Goal: Task Accomplishment & Management: Manage account settings

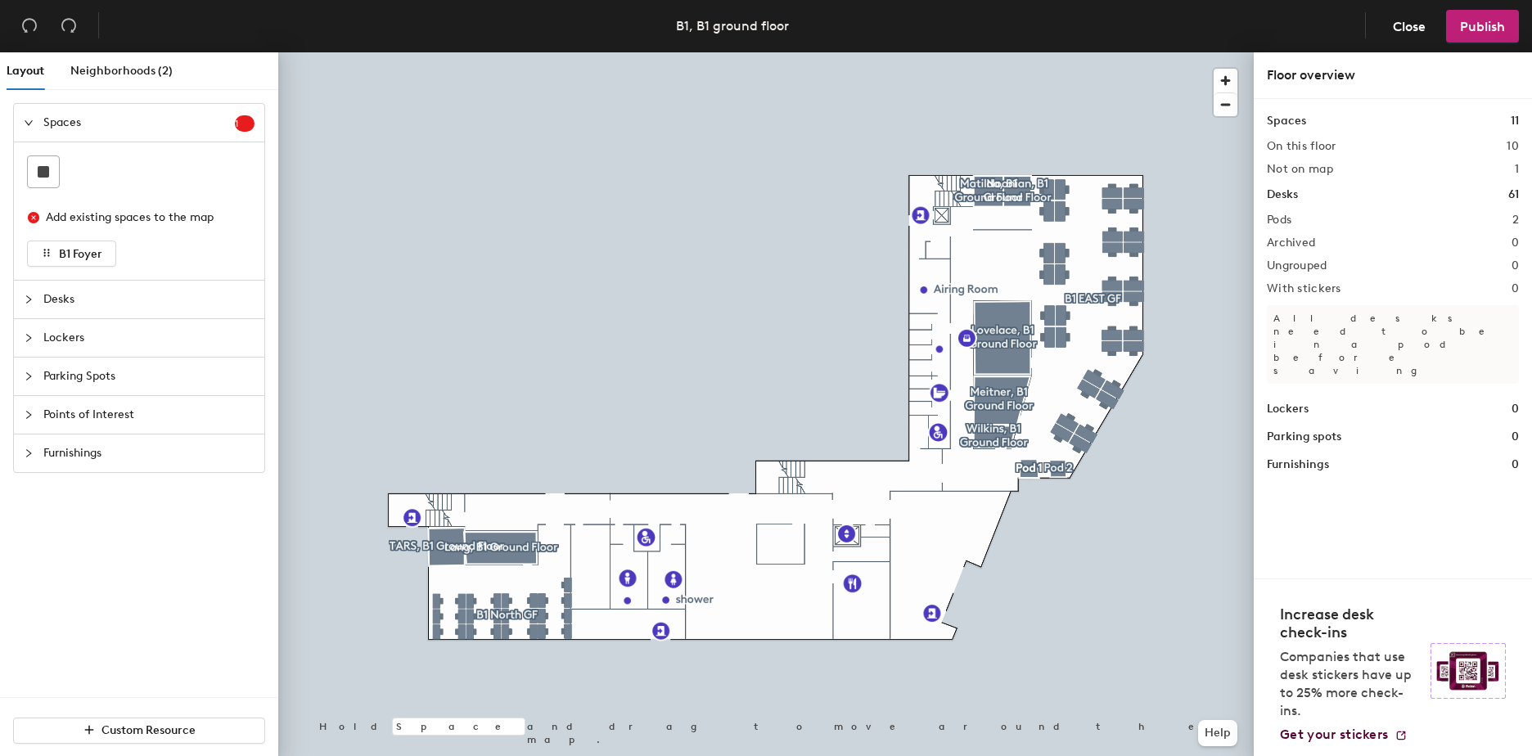
click at [33, 298] on icon "collapsed" at bounding box center [29, 300] width 10 height 10
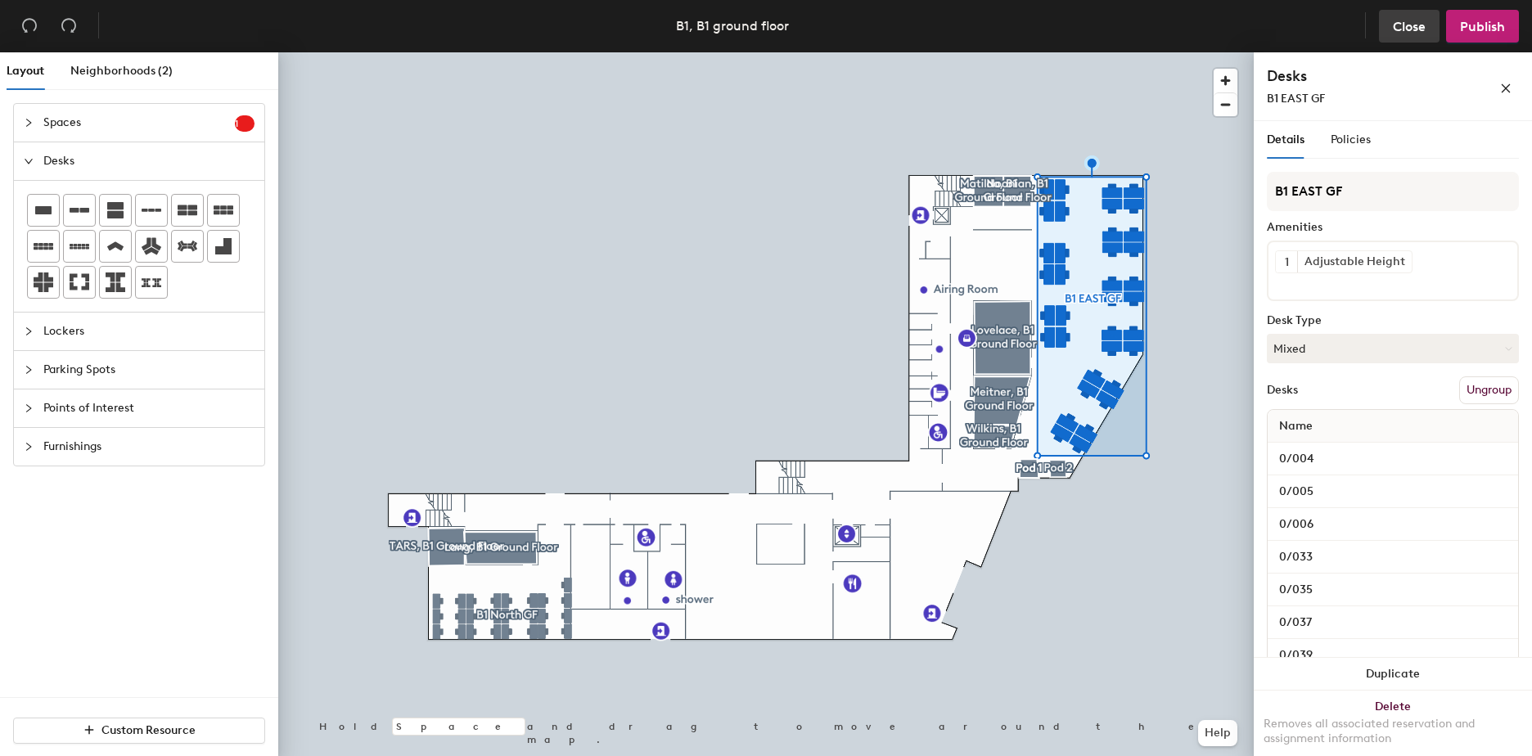
click at [1413, 31] on span "Close" at bounding box center [1408, 27] width 33 height 16
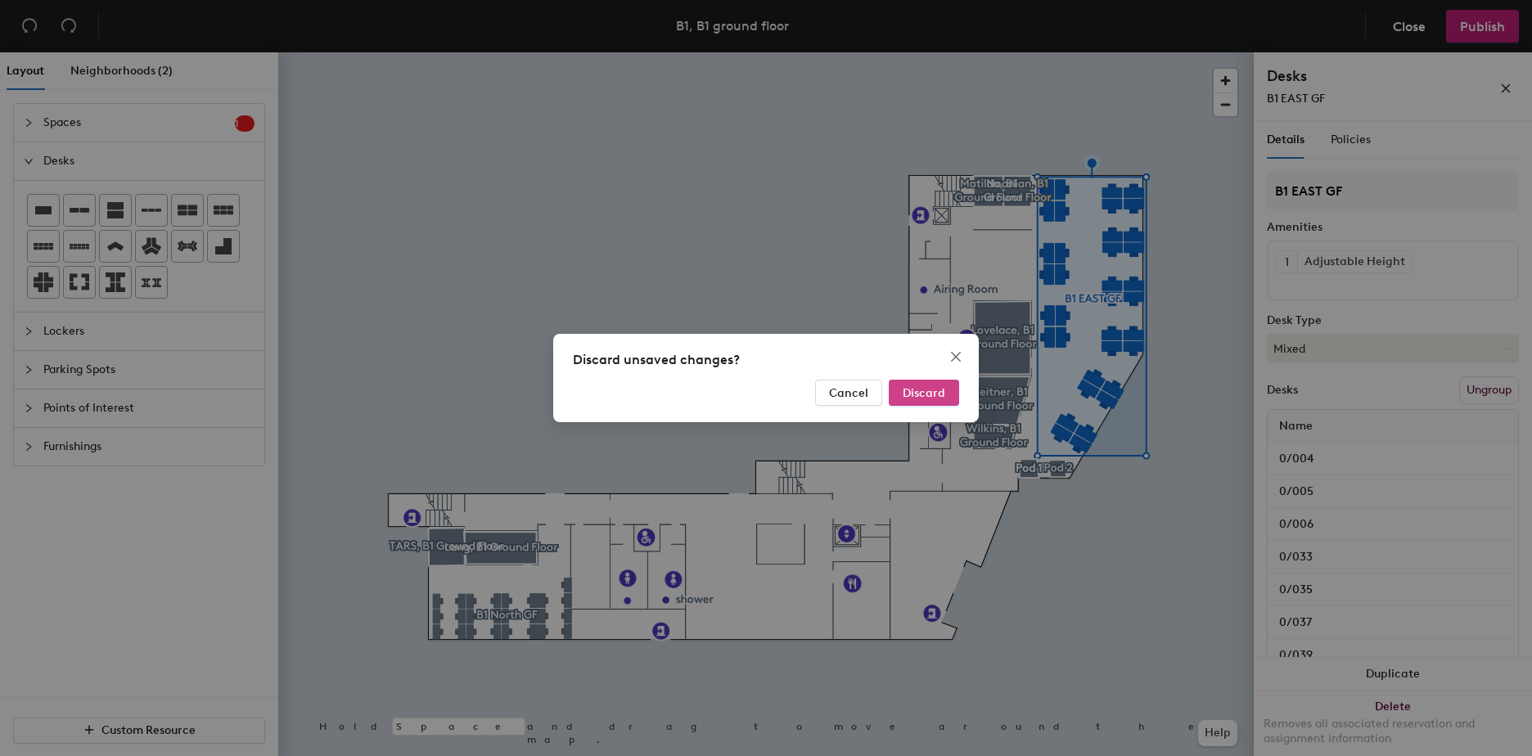
click at [925, 391] on span "Discard" at bounding box center [923, 393] width 43 height 14
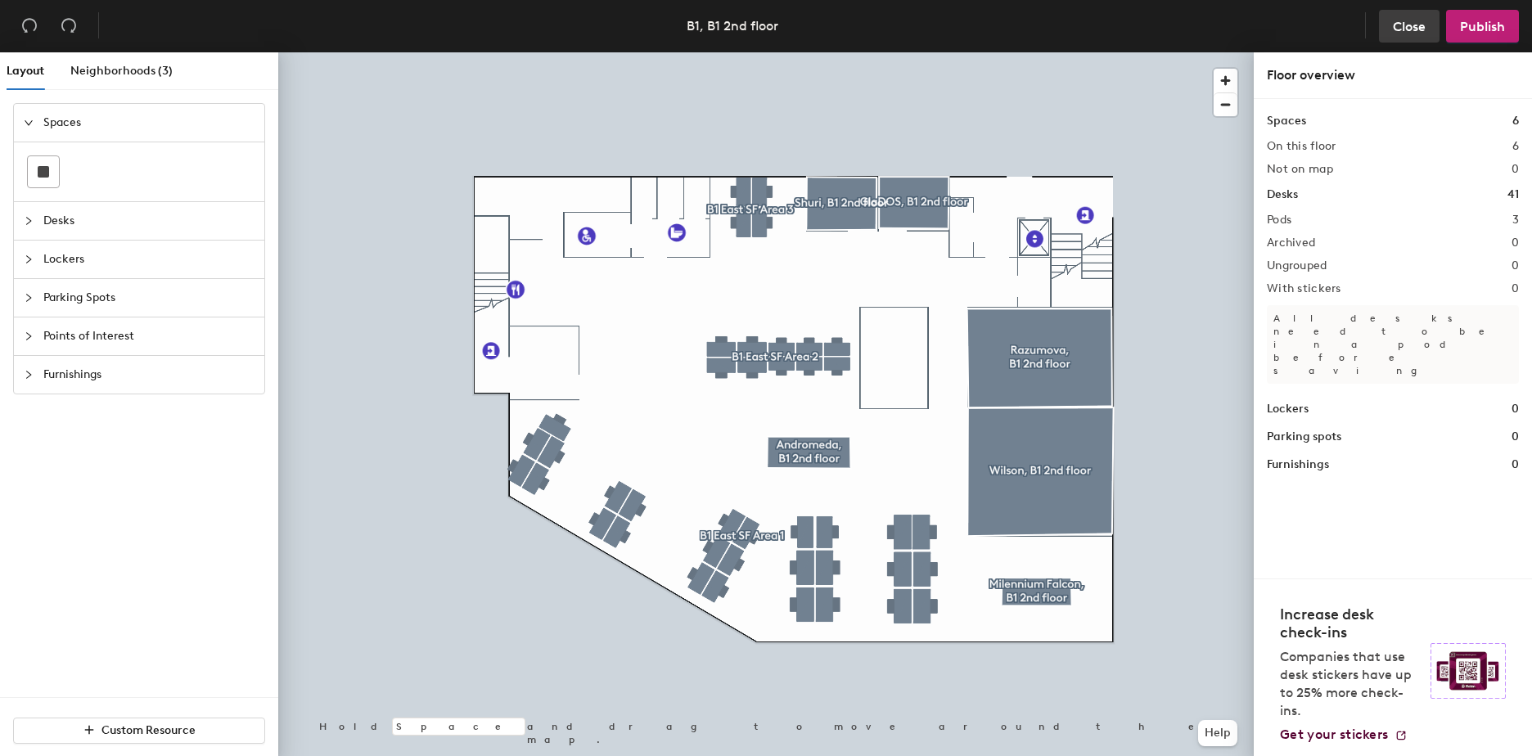
click at [1406, 25] on span "Close" at bounding box center [1408, 27] width 33 height 16
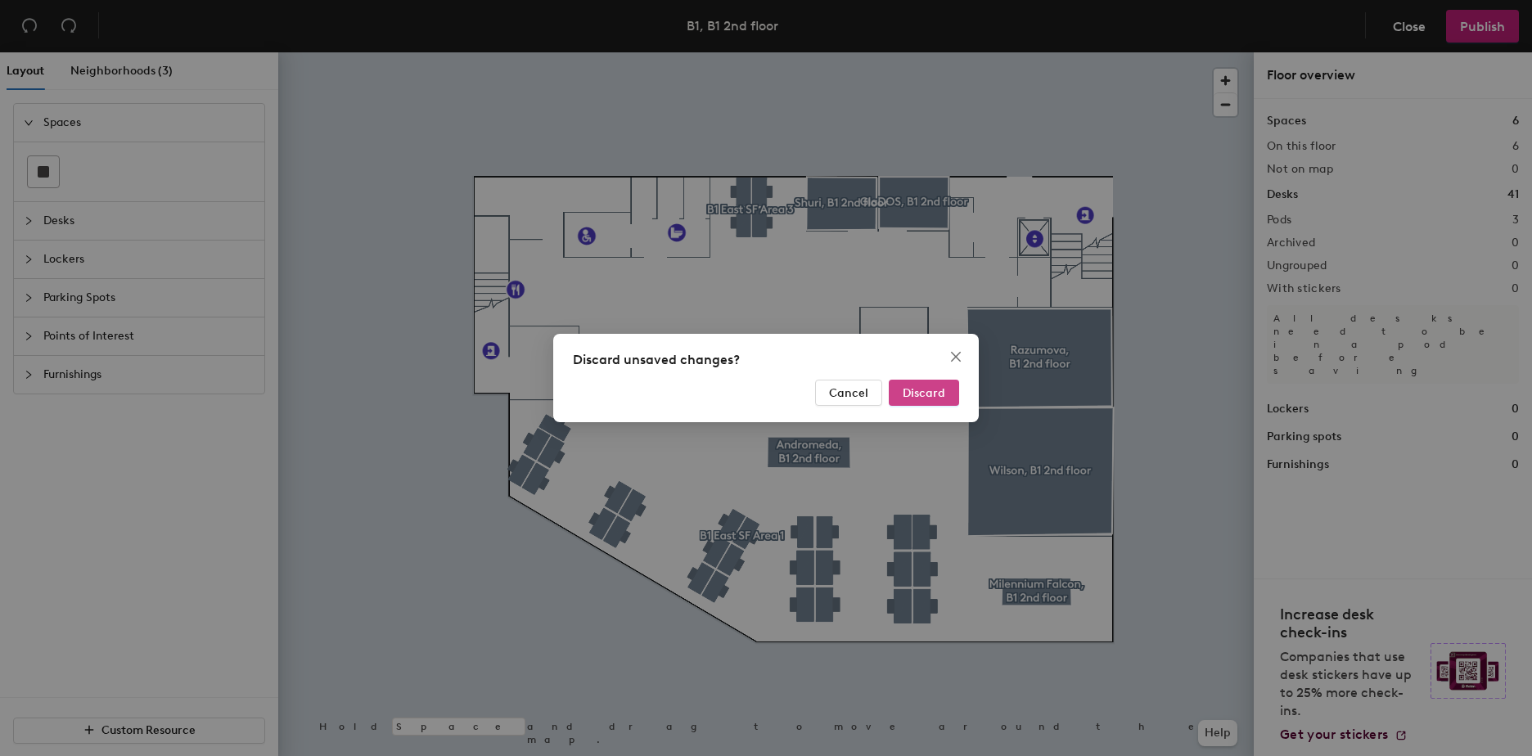
click at [920, 394] on span "Discard" at bounding box center [923, 393] width 43 height 14
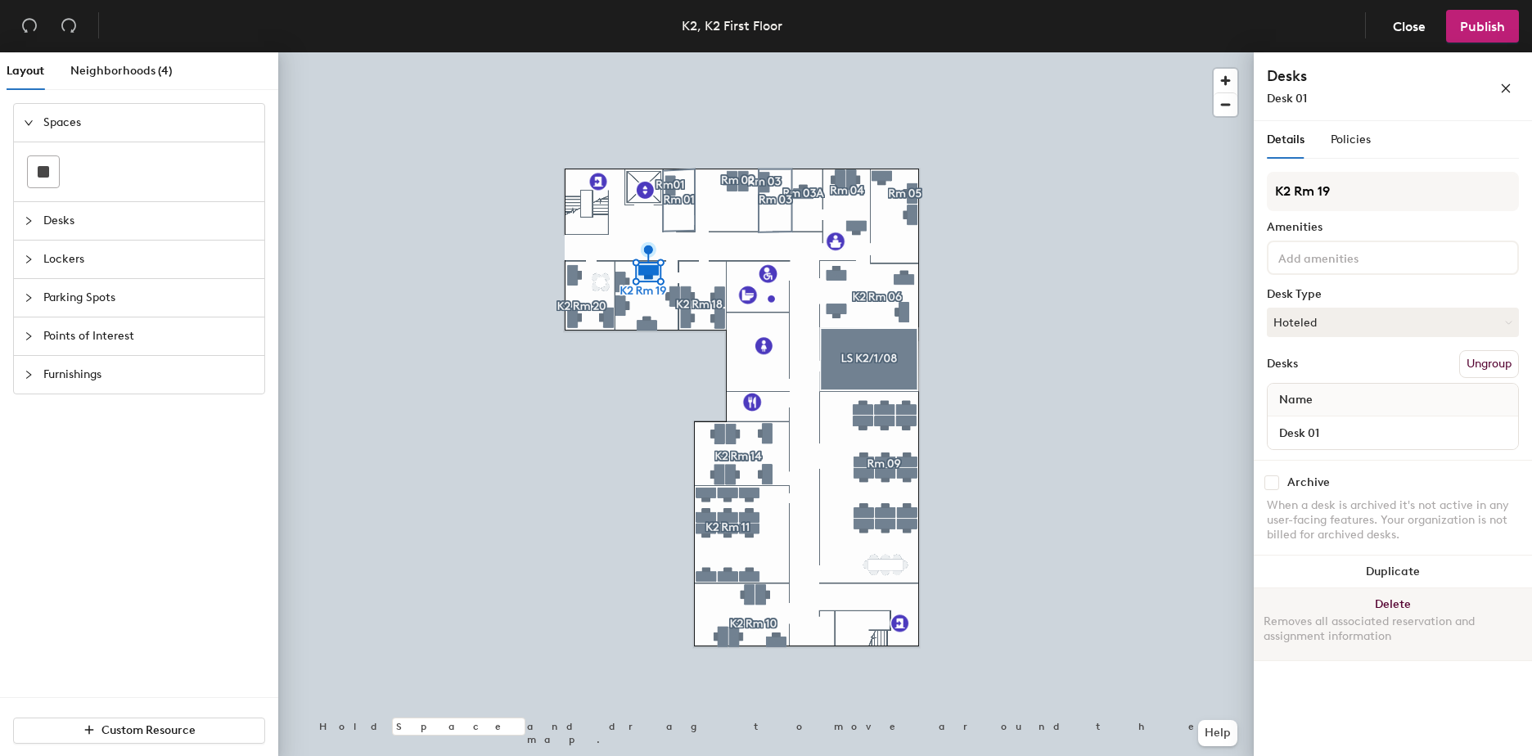
click at [1392, 600] on button "Delete Removes all associated reservation and assignment information" at bounding box center [1392, 624] width 278 height 72
click at [1381, 605] on button "Delete Removes all associated reservation and assignment information" at bounding box center [1392, 624] width 278 height 72
click at [1373, 601] on button "Delete Removes all associated reservation and assignment information" at bounding box center [1392, 624] width 278 height 72
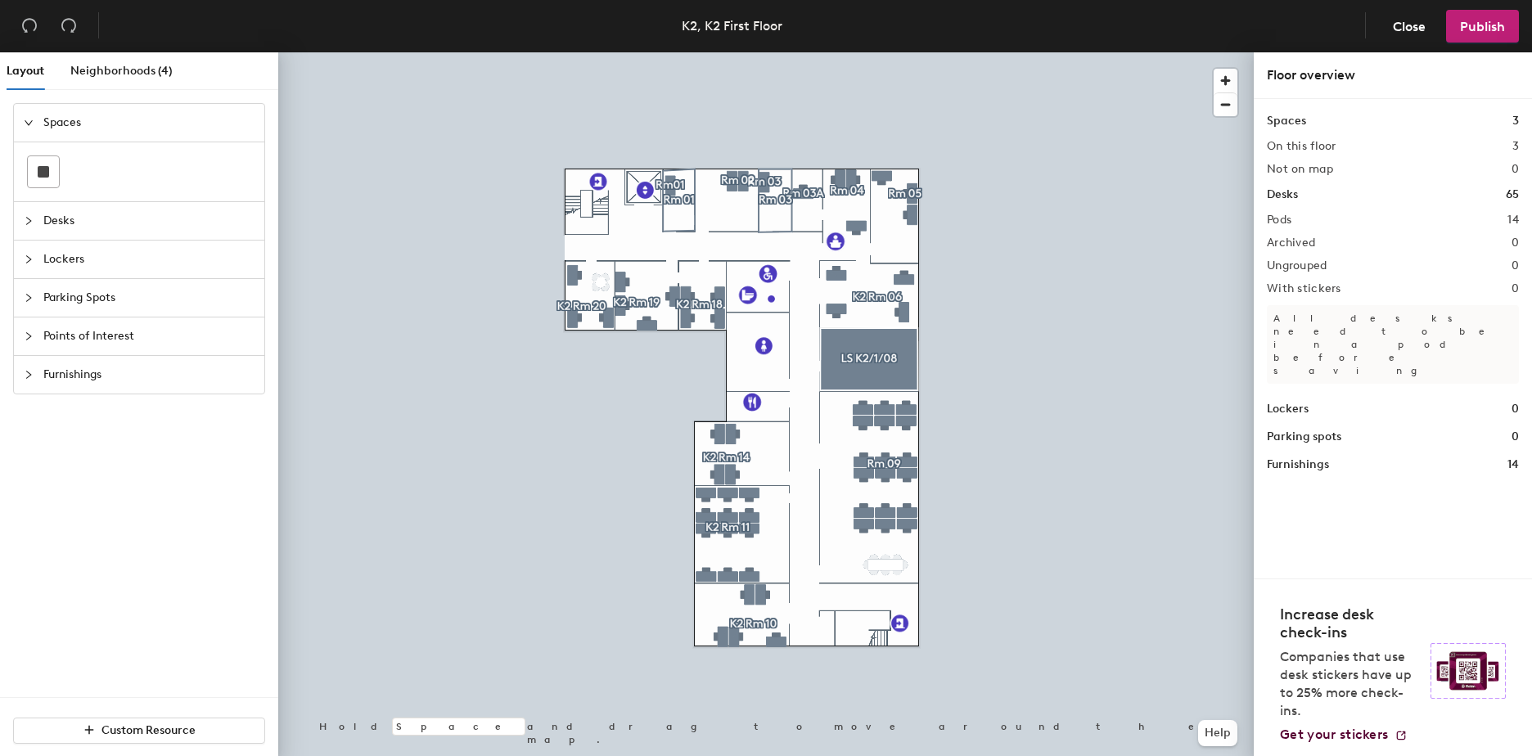
click at [33, 217] on icon "collapsed" at bounding box center [29, 221] width 10 height 10
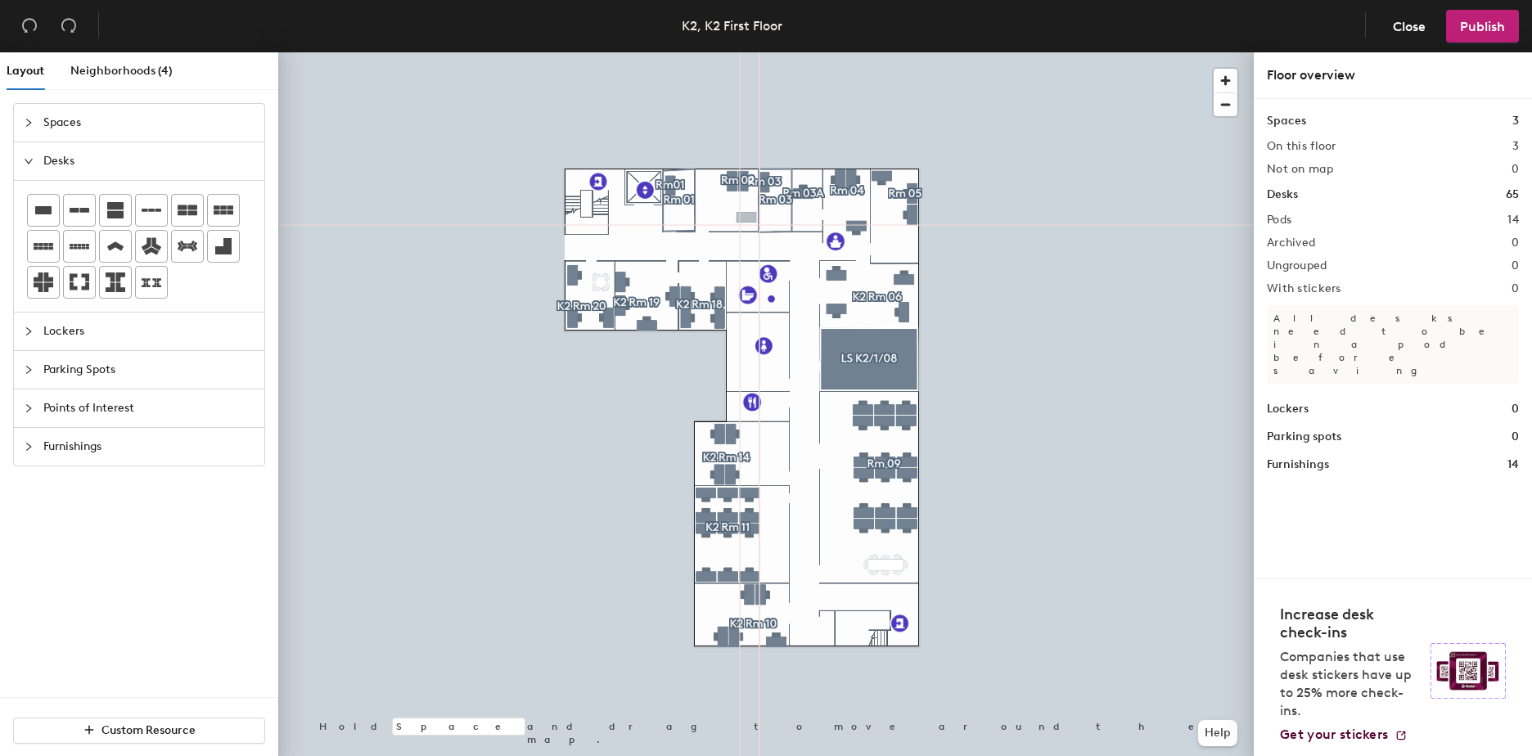
click at [746, 218] on div "Layout Neighborhoods (4) Spaces Desks Lockers Parking Spots Points of Interest …" at bounding box center [766, 407] width 1532 height 710
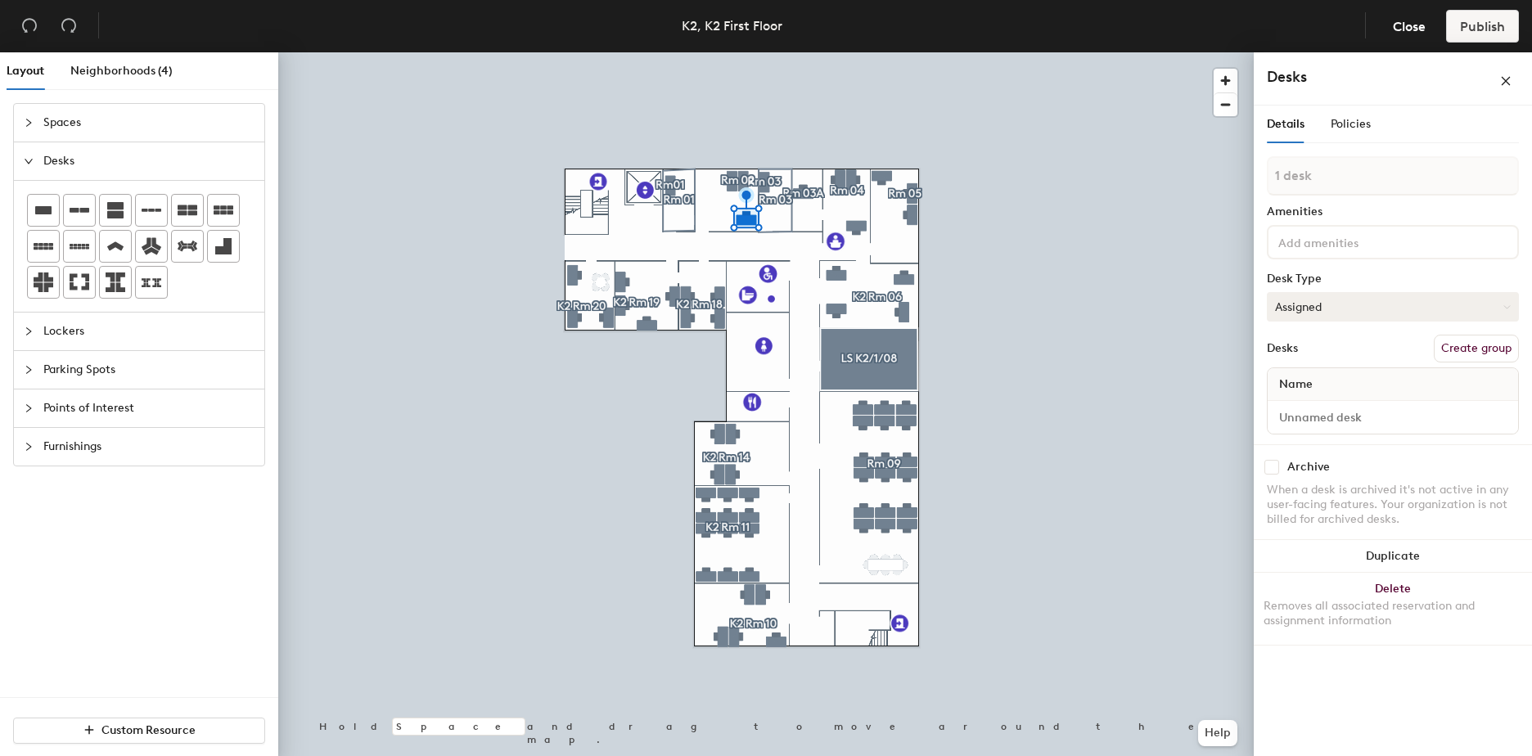
click at [1352, 311] on button "Assigned" at bounding box center [1392, 306] width 252 height 29
click at [1320, 401] on div "Hoteled" at bounding box center [1349, 406] width 164 height 25
click at [1311, 407] on input at bounding box center [1393, 417] width 244 height 23
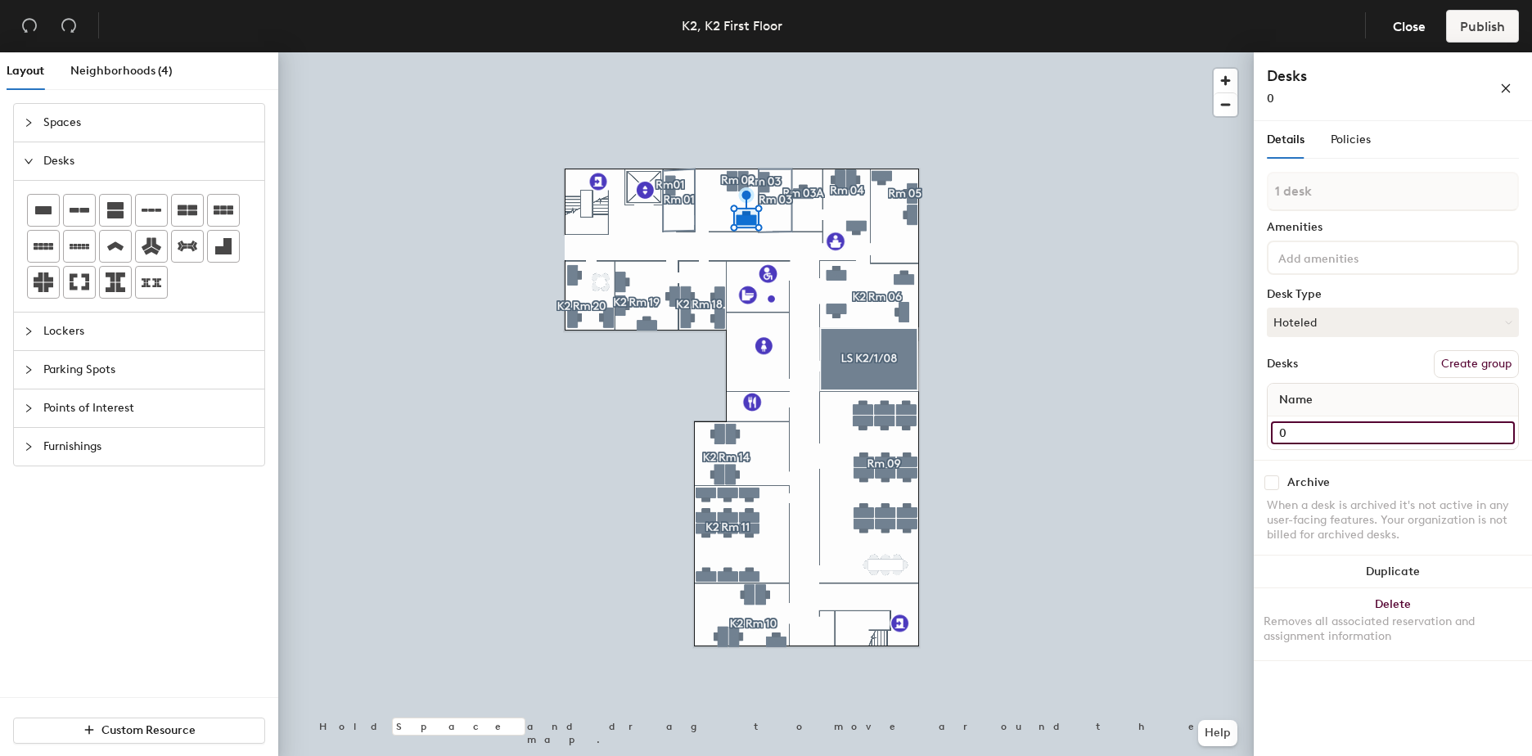
type input "03"
click at [48, 206] on icon at bounding box center [43, 210] width 16 height 8
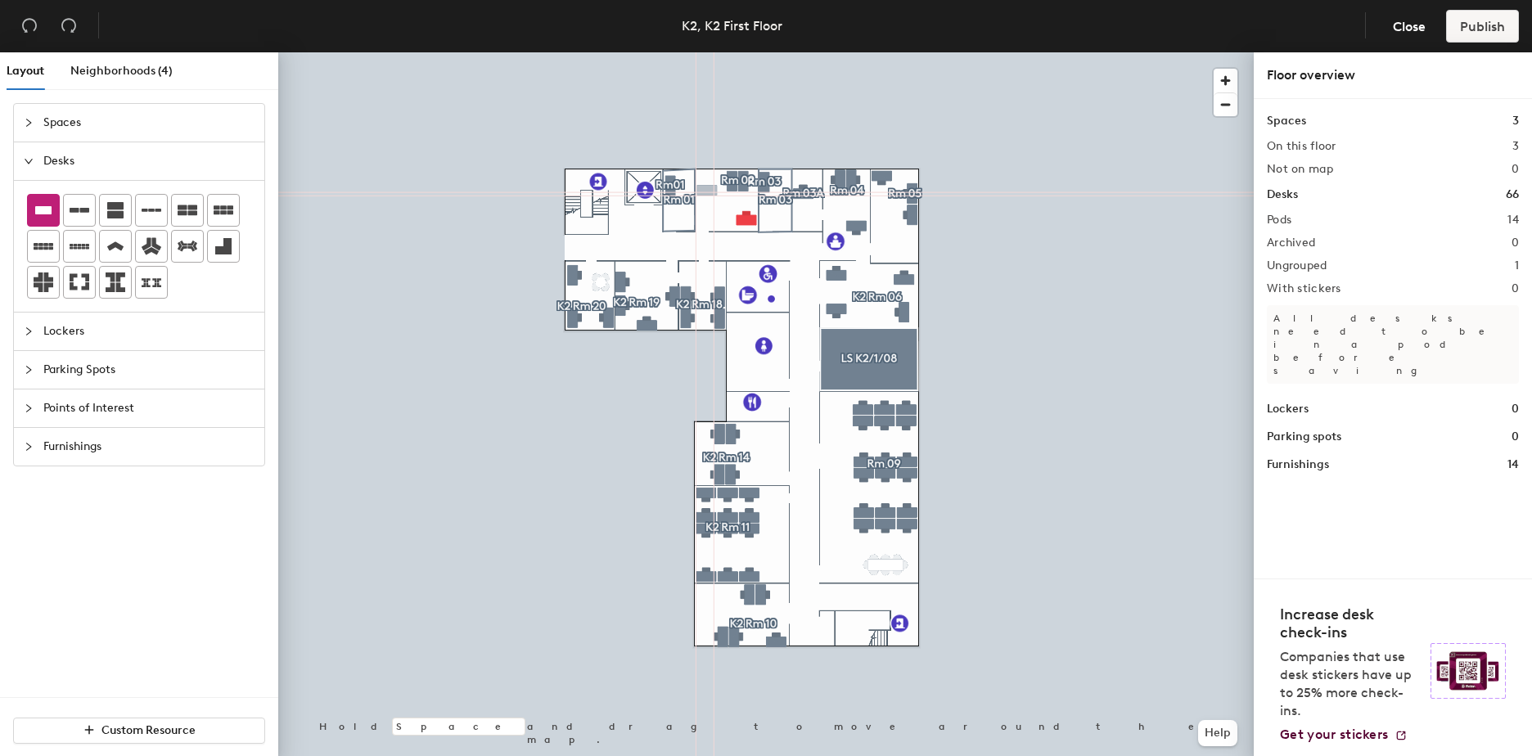
click at [707, 191] on div "Layout Neighborhoods (4) Spaces Desks Lockers Parking Spots Points of Interest …" at bounding box center [766, 407] width 1532 height 710
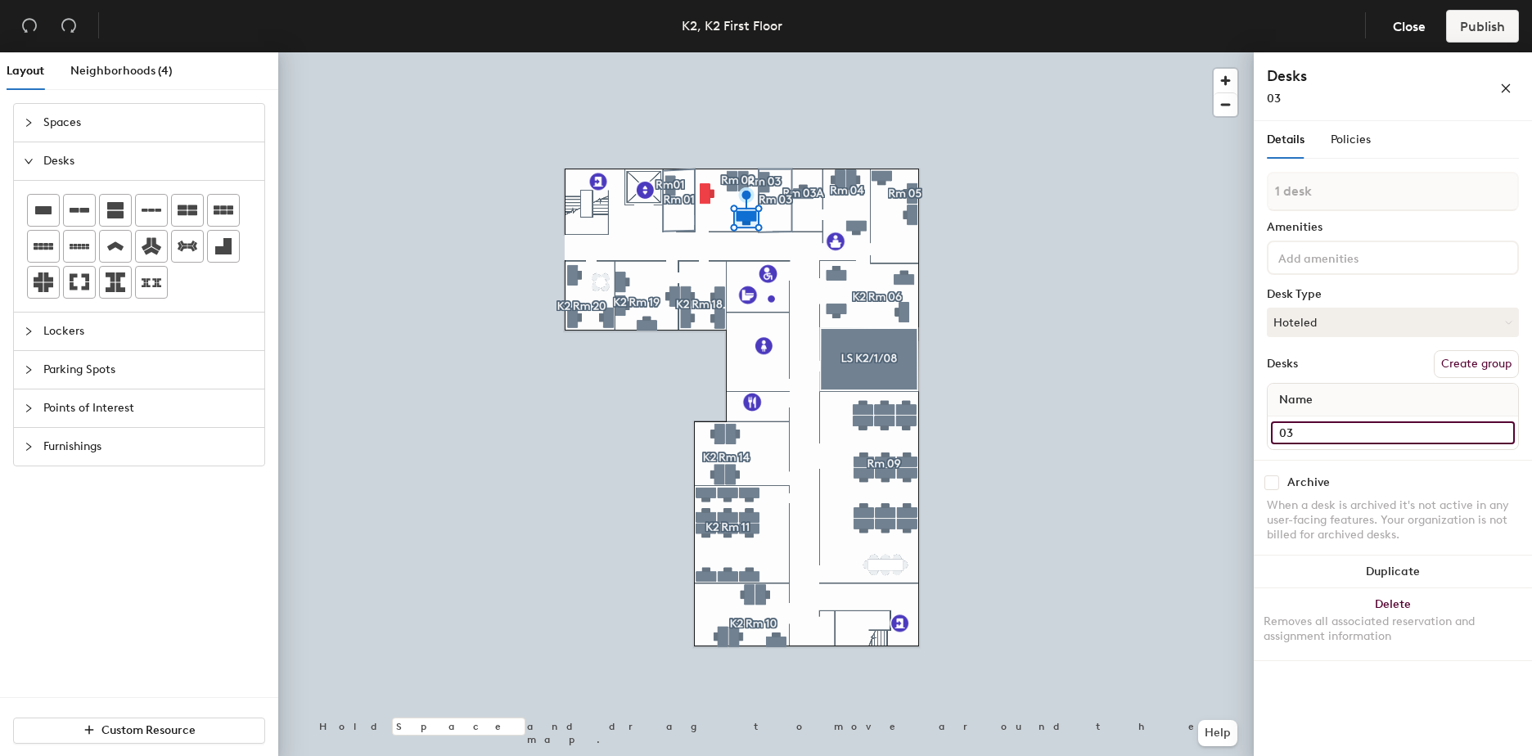
click at [1280, 431] on input "03" at bounding box center [1393, 432] width 244 height 23
type input "003"
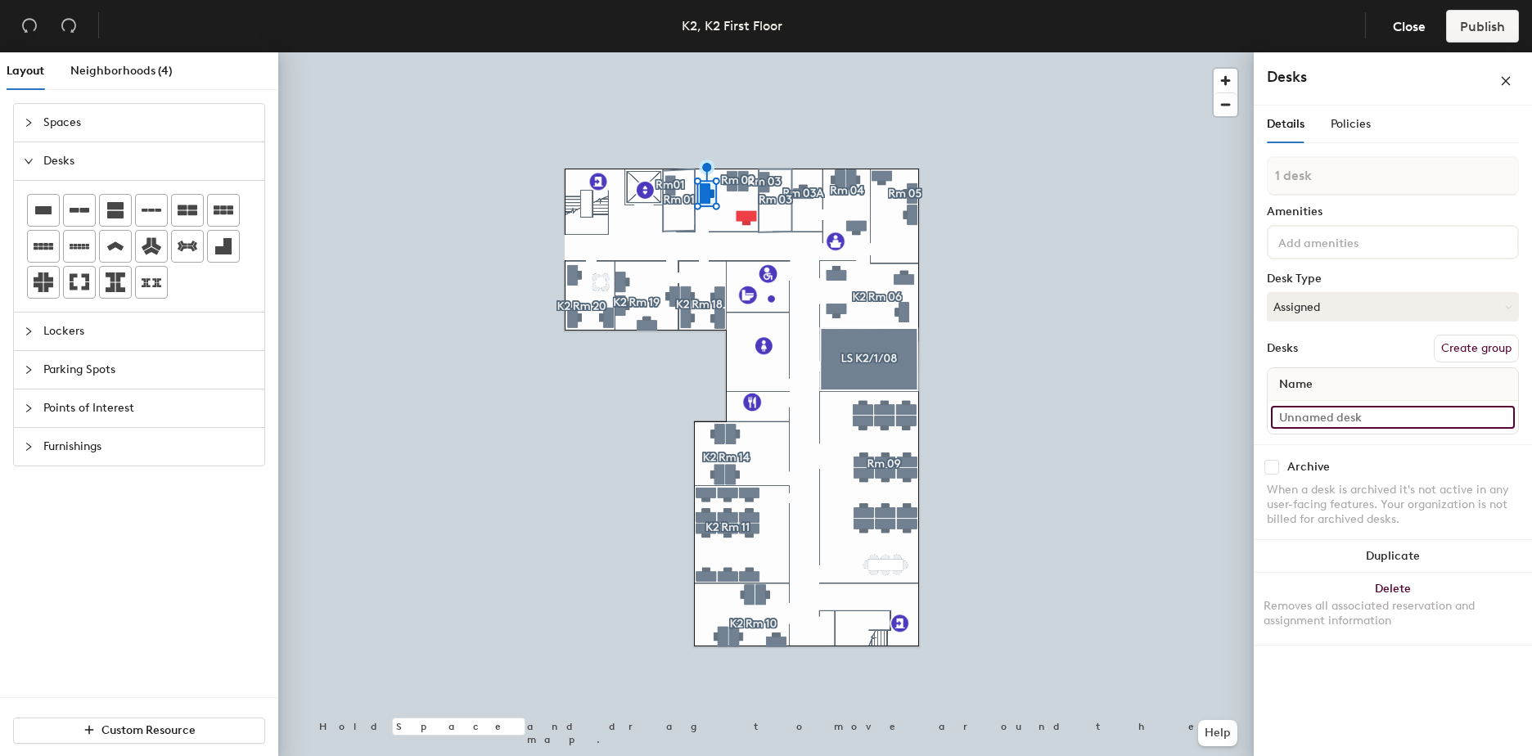
click at [1304, 415] on input at bounding box center [1393, 417] width 244 height 23
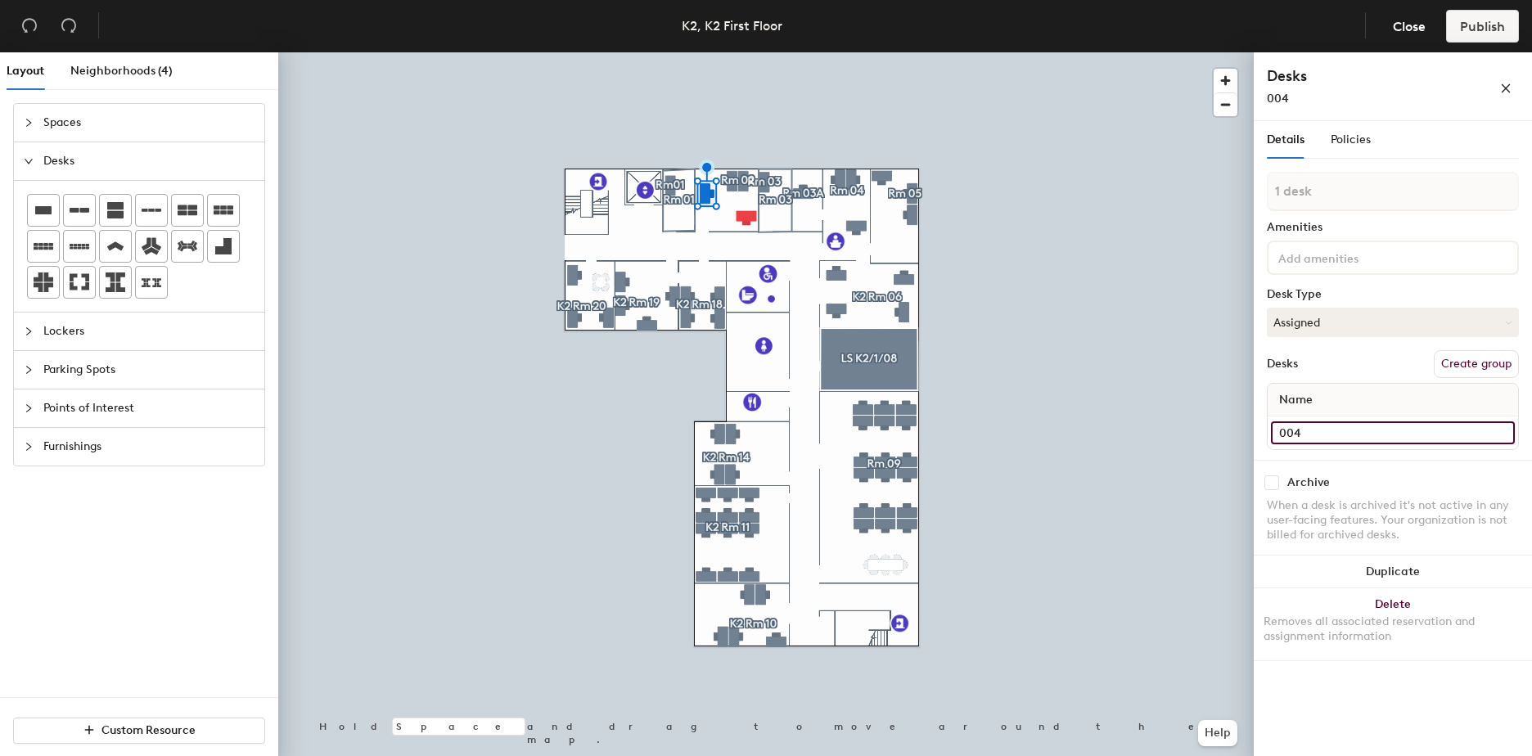
type input "004"
click at [1477, 360] on button "Ungroup" at bounding box center [1489, 364] width 60 height 28
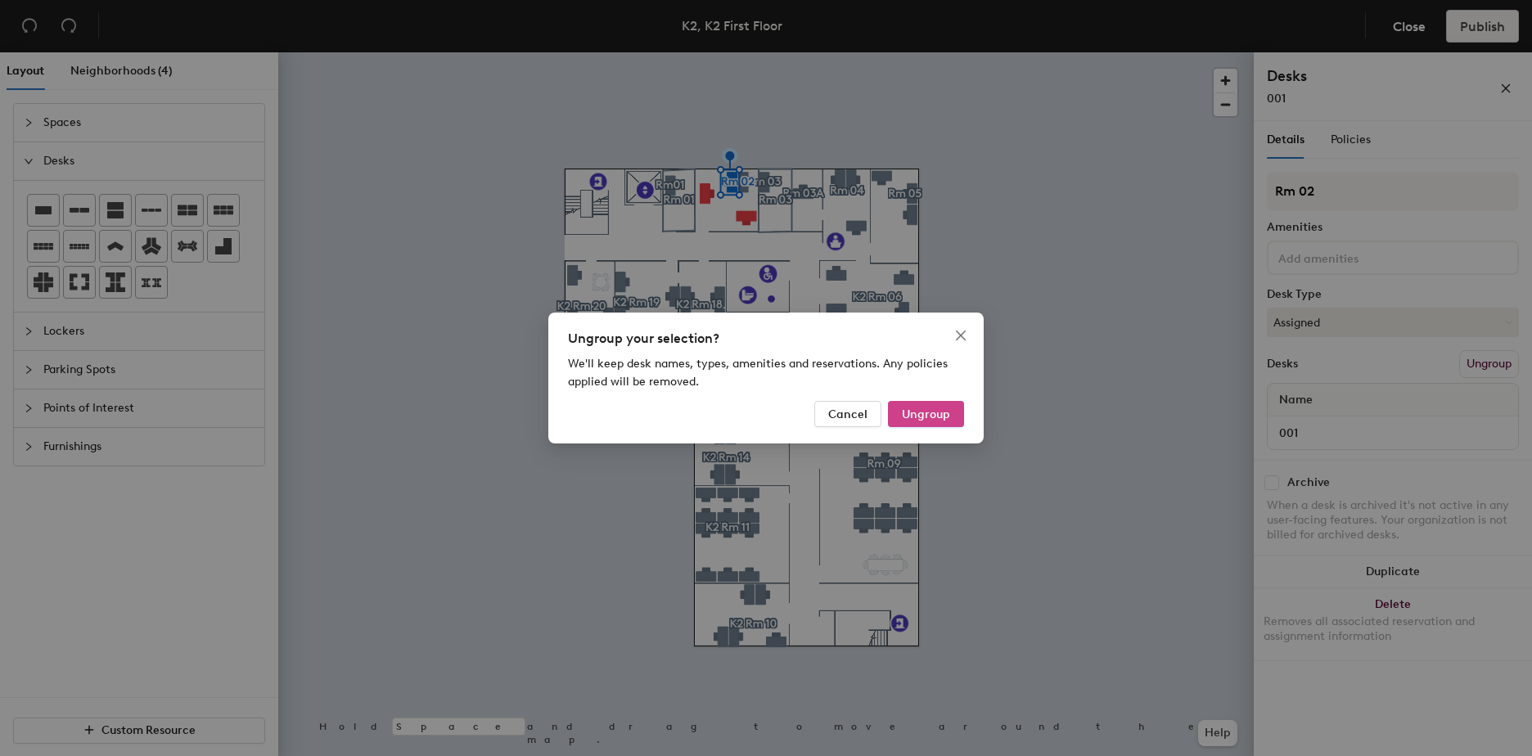
click at [940, 410] on span "Ungroup" at bounding box center [926, 414] width 48 height 14
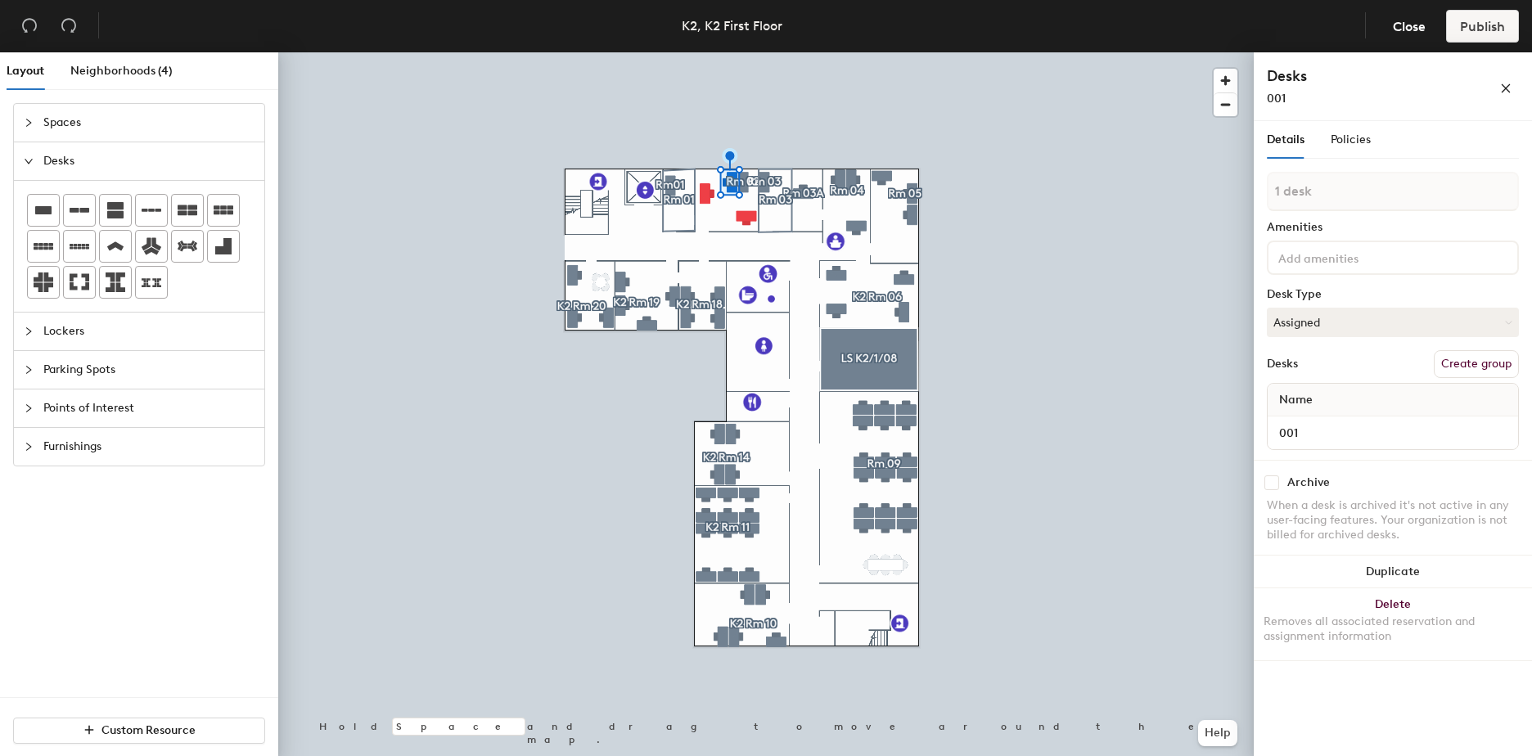
click at [1465, 359] on button "Create group" at bounding box center [1475, 364] width 85 height 28
drag, startPoint x: 1321, startPoint y: 189, endPoint x: 1300, endPoint y: 192, distance: 21.5
click at [1302, 191] on input "Pod 15" at bounding box center [1392, 191] width 252 height 39
click at [1279, 193] on input "Pod 15" at bounding box center [1392, 191] width 252 height 39
drag, startPoint x: 1325, startPoint y: 190, endPoint x: 1268, endPoint y: 191, distance: 57.3
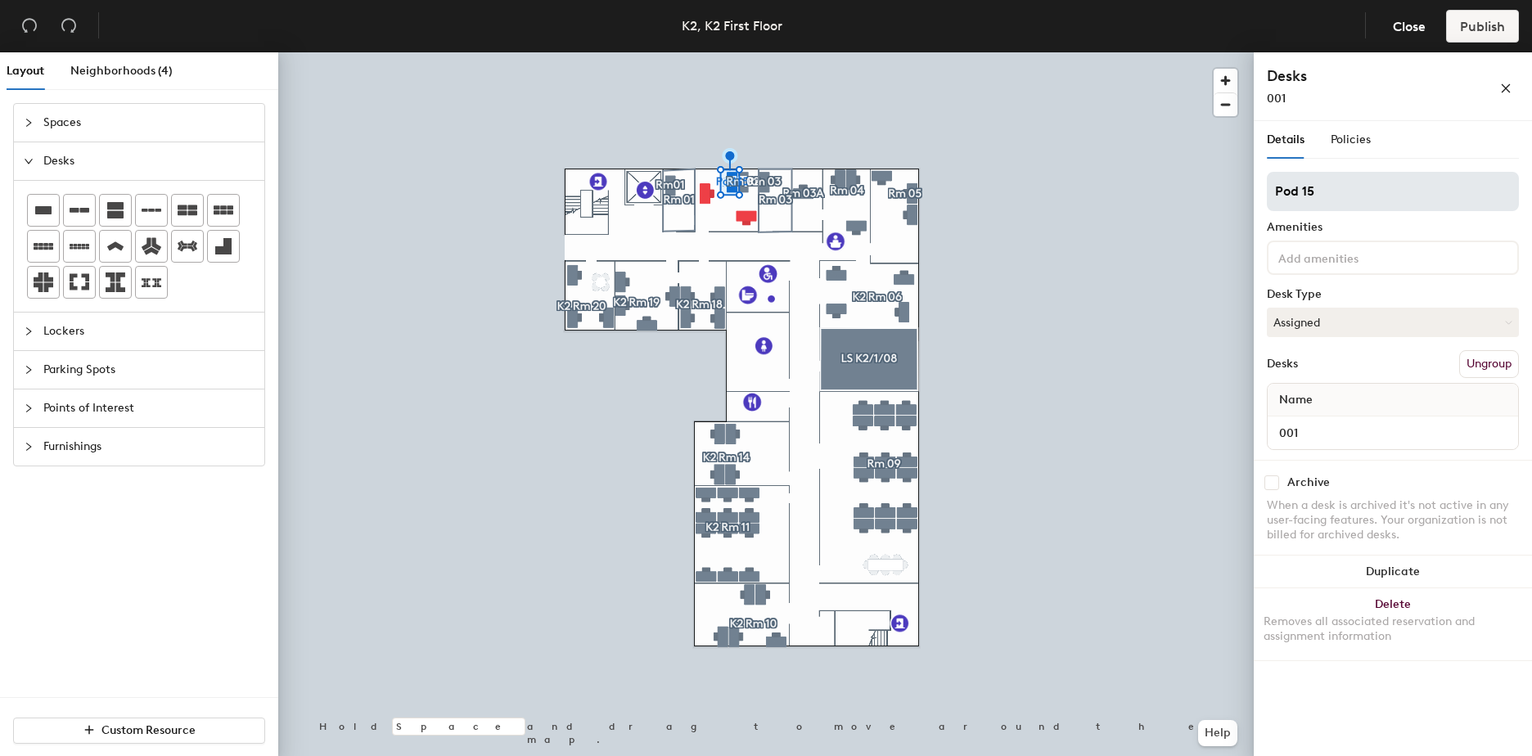
click at [1268, 191] on input "Pod 15" at bounding box center [1392, 191] width 252 height 39
type input "Rm 02"
click at [740, 52] on div at bounding box center [765, 52] width 975 height 0
click at [1505, 366] on button "Ungroup" at bounding box center [1489, 364] width 60 height 28
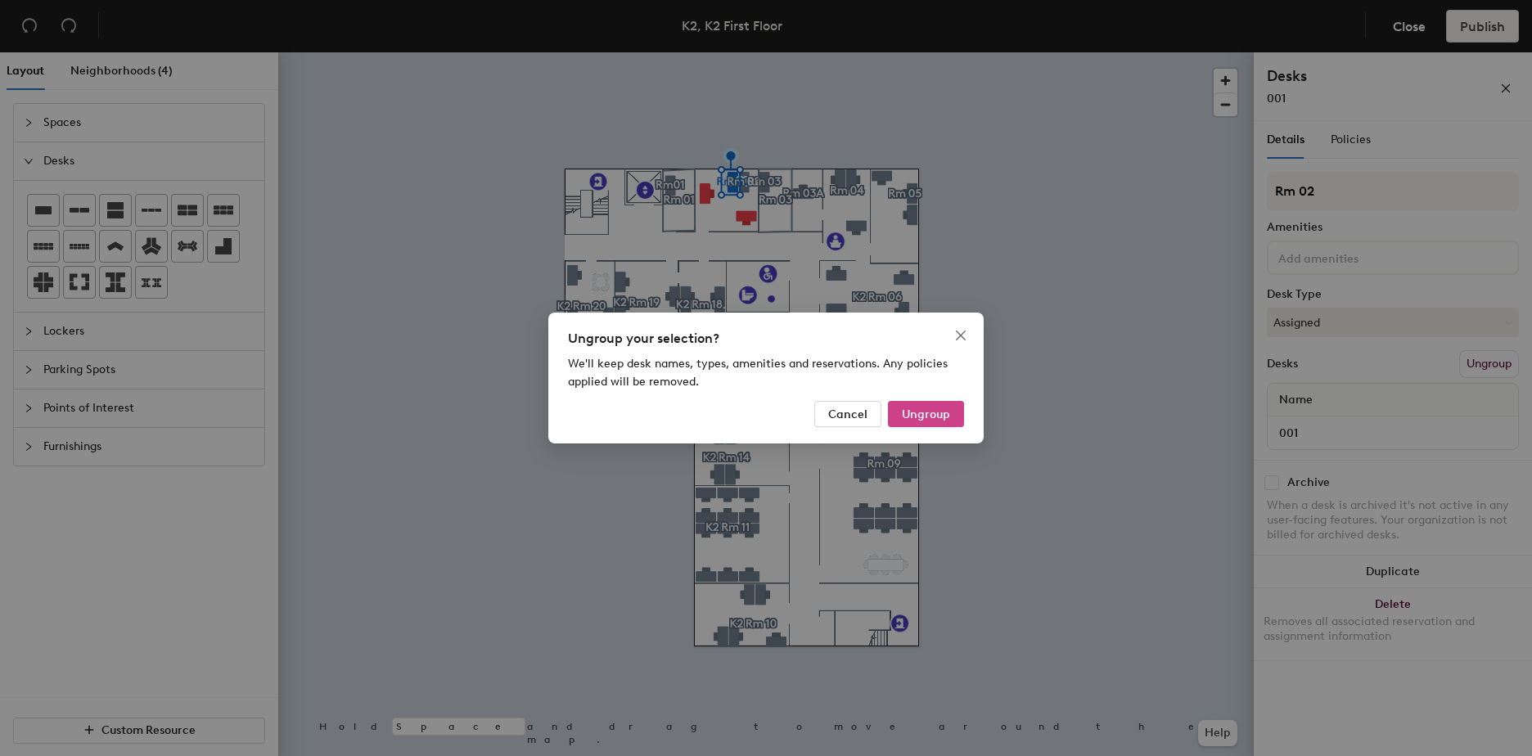
click at [933, 412] on span "Ungroup" at bounding box center [926, 414] width 48 height 14
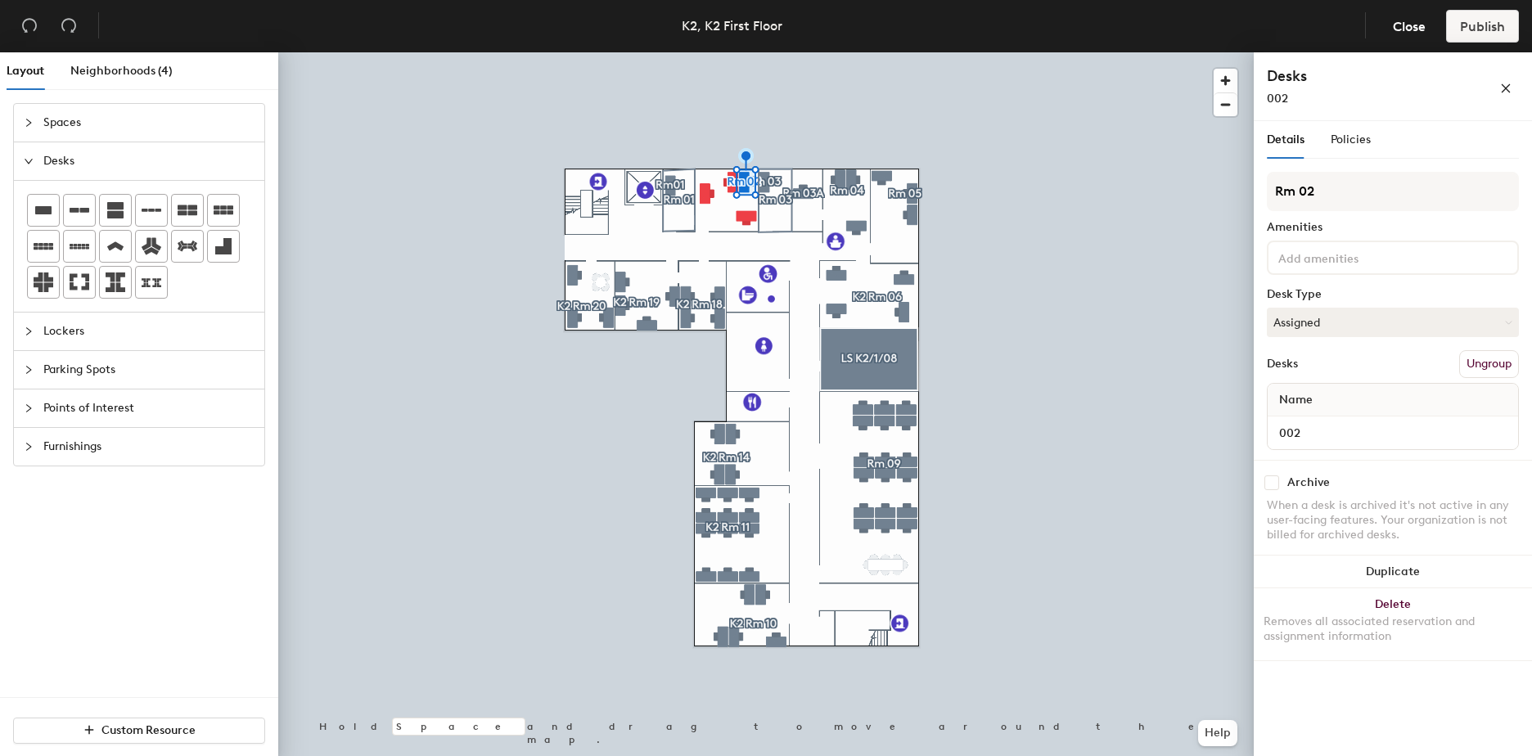
click at [1483, 365] on button "Ungroup" at bounding box center [1489, 364] width 60 height 28
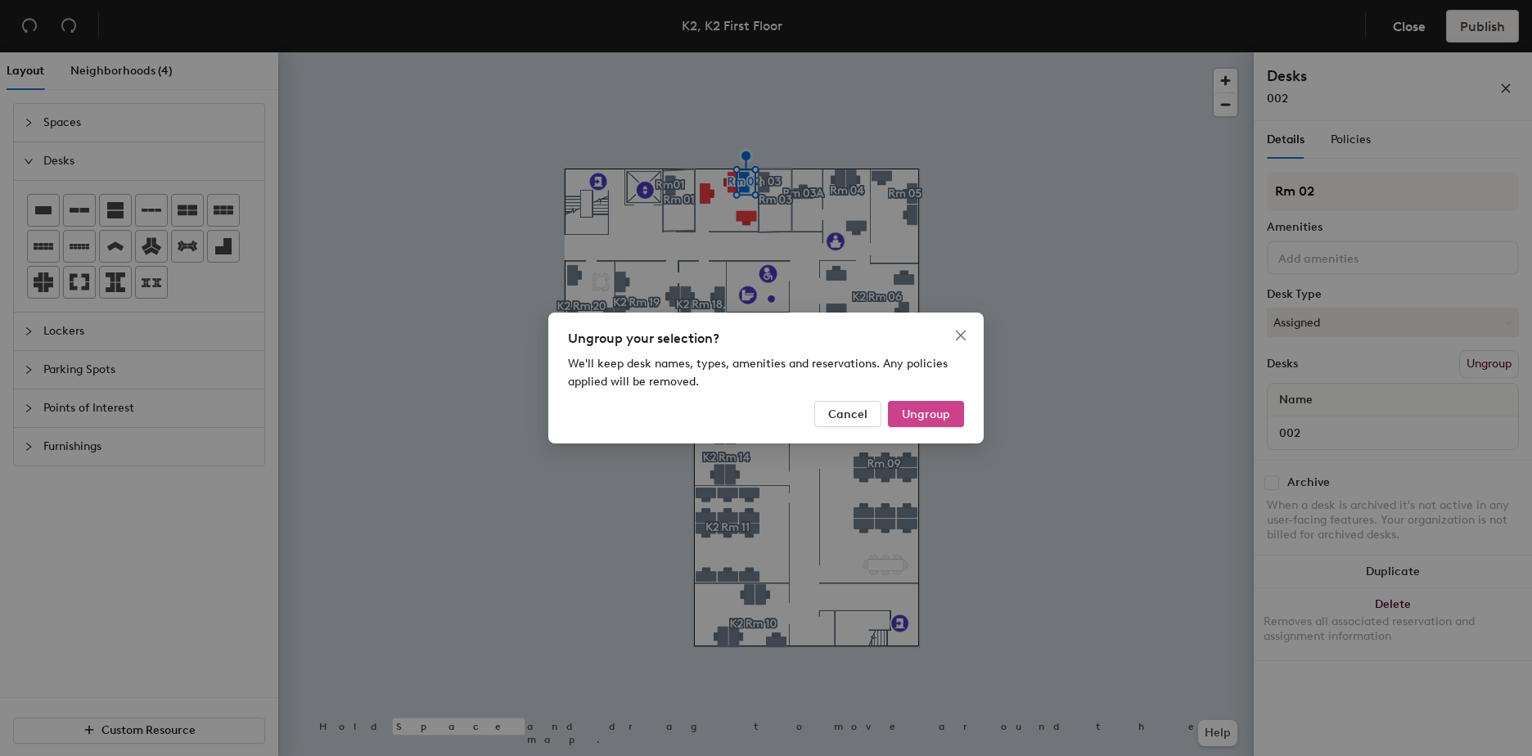
click at [948, 412] on span "Ungroup" at bounding box center [926, 414] width 48 height 14
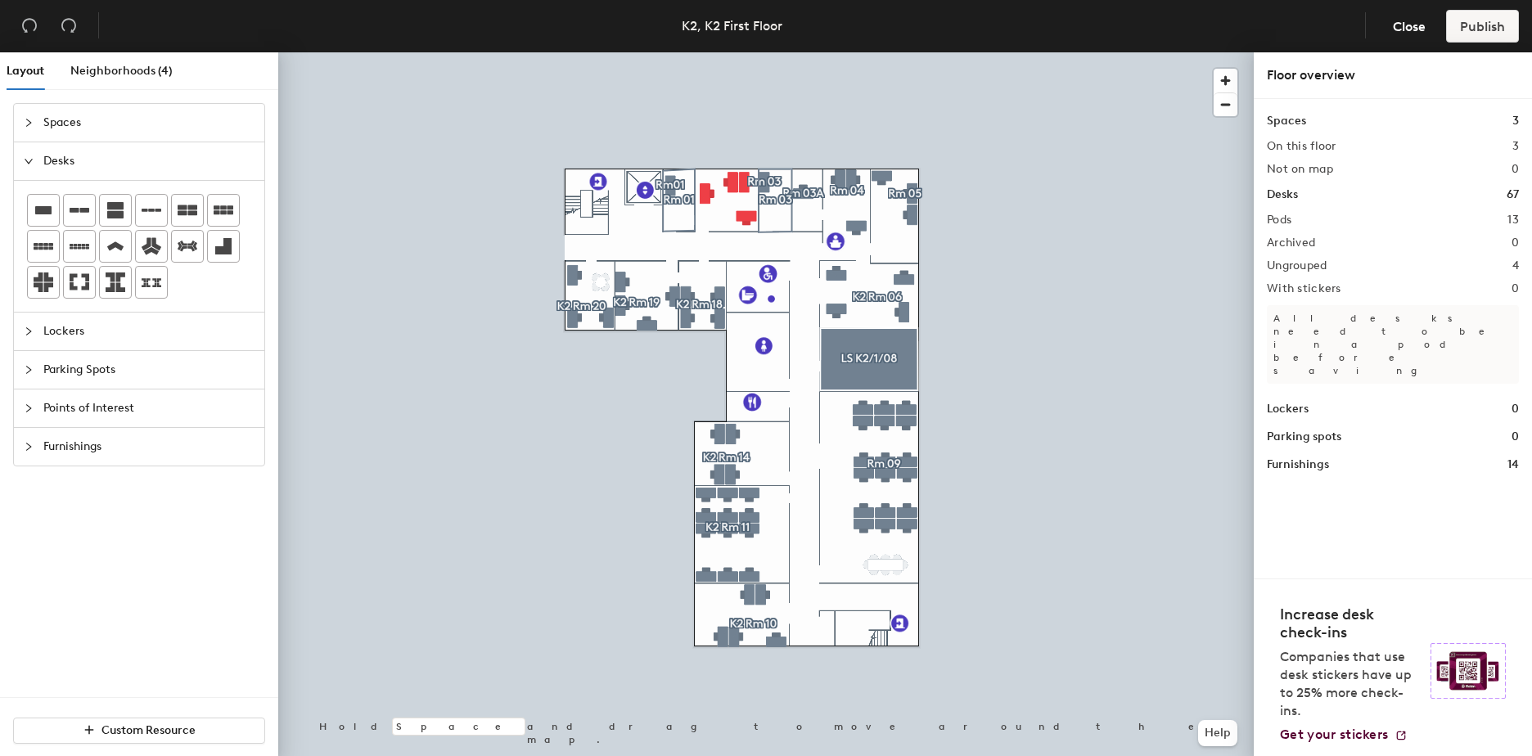
click at [729, 52] on div at bounding box center [765, 52] width 975 height 0
click at [710, 52] on div at bounding box center [765, 52] width 975 height 0
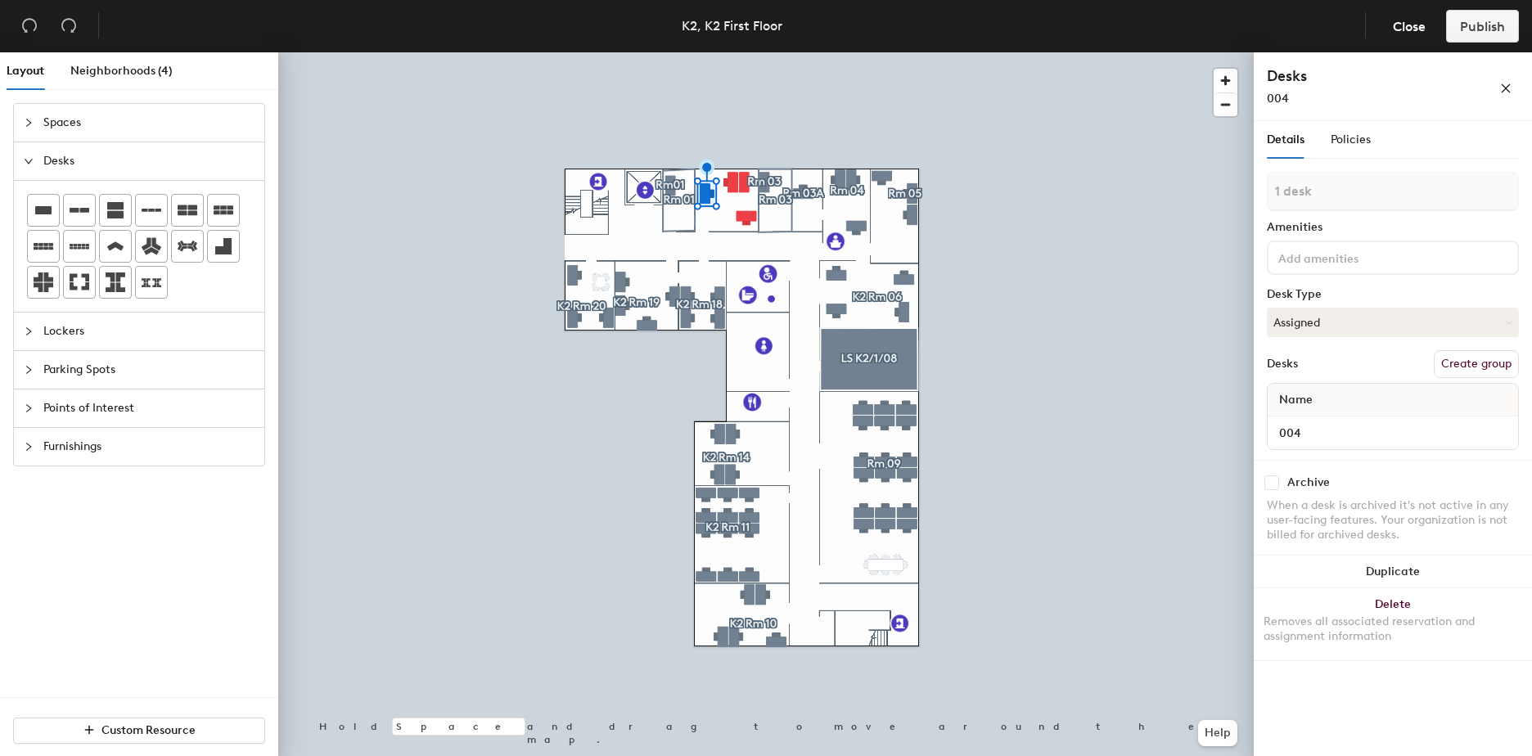
click at [1487, 367] on button "Create group" at bounding box center [1475, 364] width 85 height 28
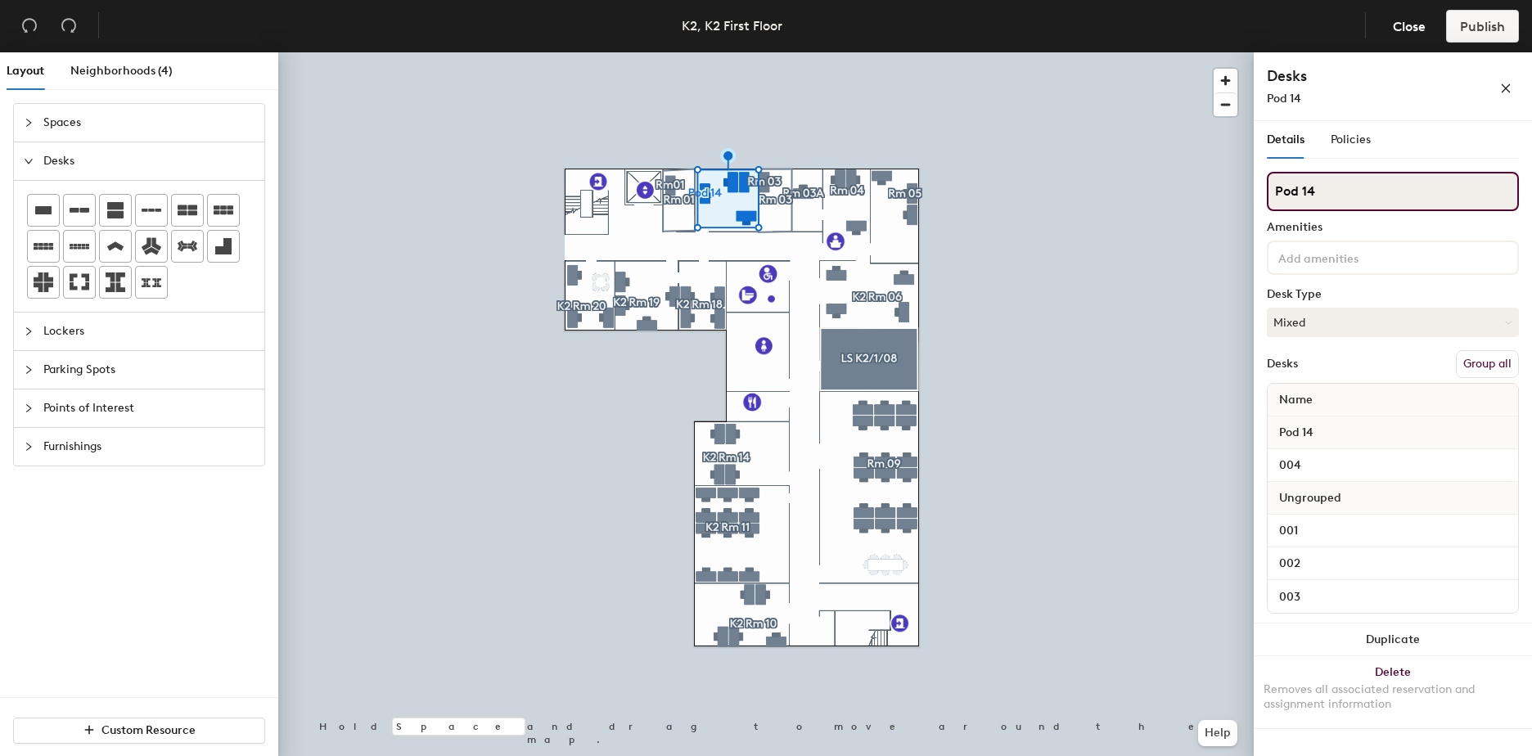
drag, startPoint x: 1318, startPoint y: 190, endPoint x: 1274, endPoint y: 192, distance: 44.2
click at [1276, 192] on input "Pod 14" at bounding box center [1392, 191] width 252 height 39
type input "Rm 02"
click at [1480, 366] on button "Group all" at bounding box center [1486, 364] width 63 height 28
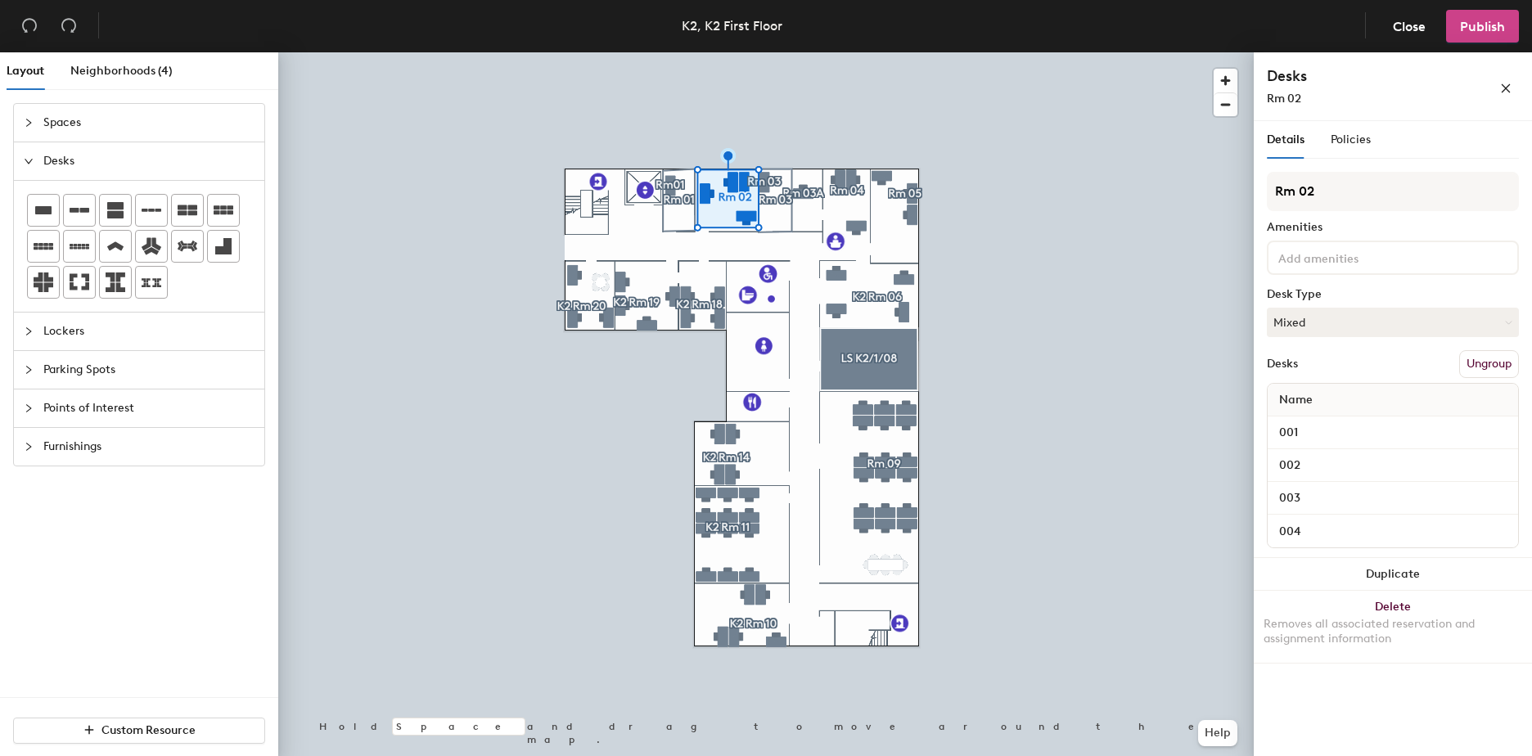
click at [1478, 32] on span "Publish" at bounding box center [1482, 27] width 45 height 16
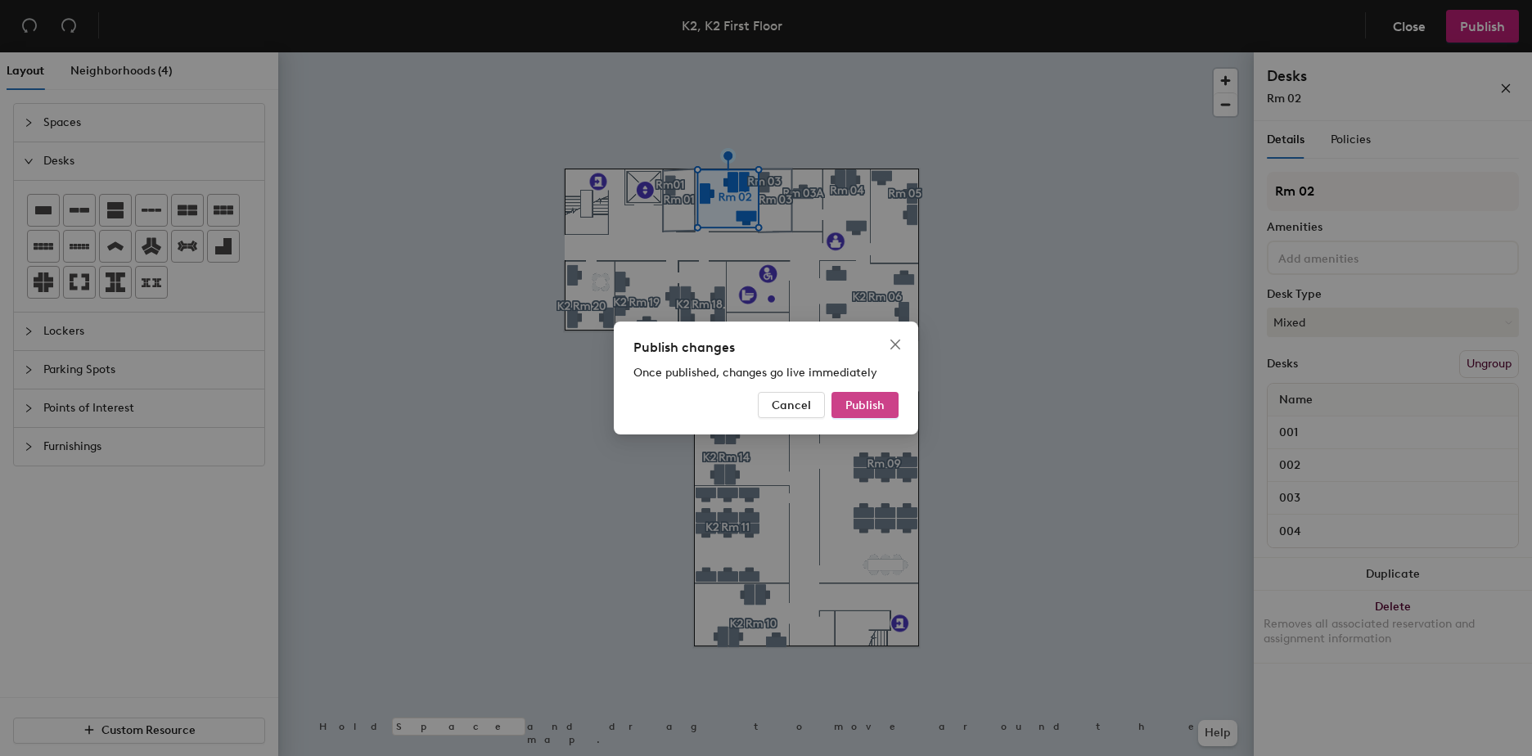
click at [887, 403] on button "Publish" at bounding box center [864, 405] width 67 height 26
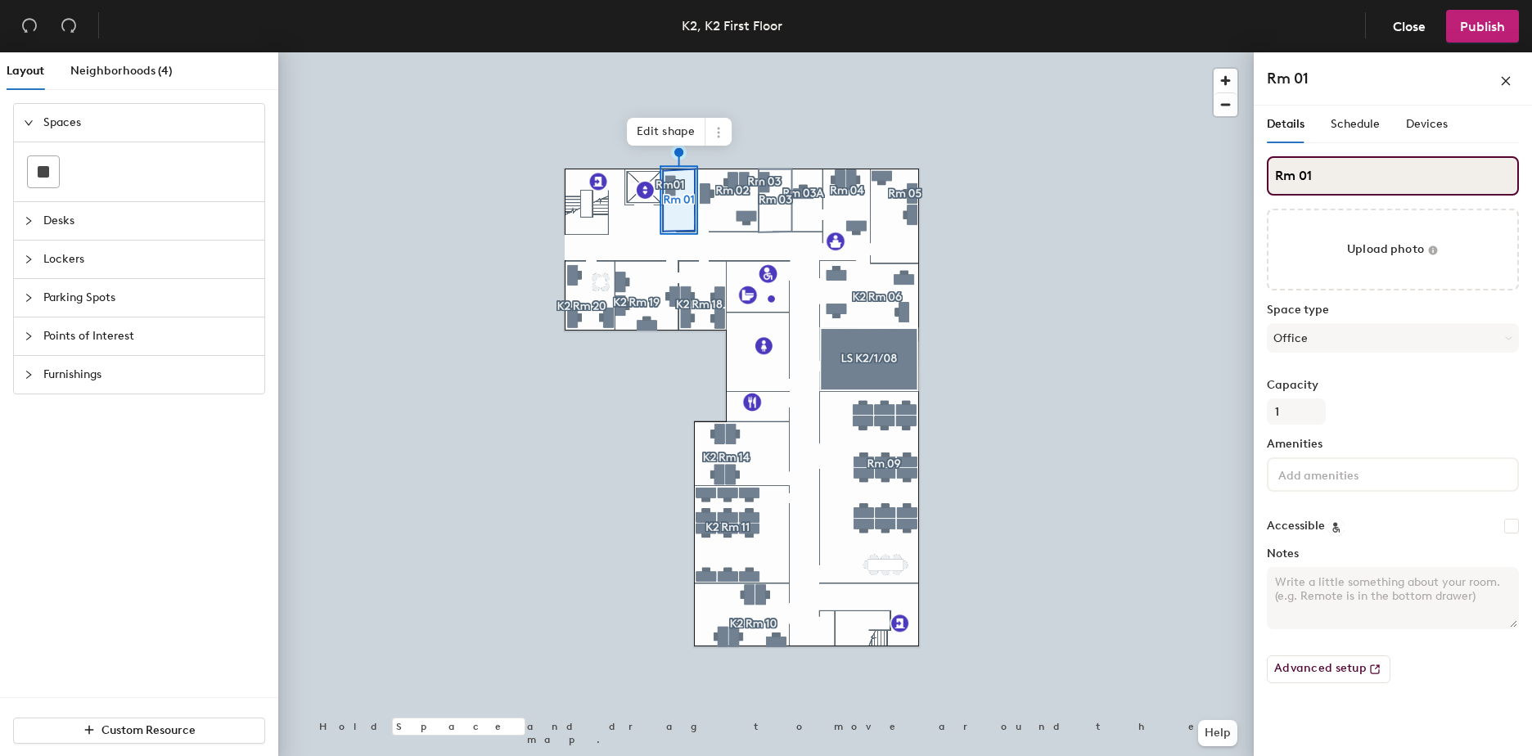
drag, startPoint x: 1299, startPoint y: 173, endPoint x: 1275, endPoint y: 174, distance: 24.6
click at [1275, 174] on input "Rm 01" at bounding box center [1392, 175] width 252 height 39
type input "01"
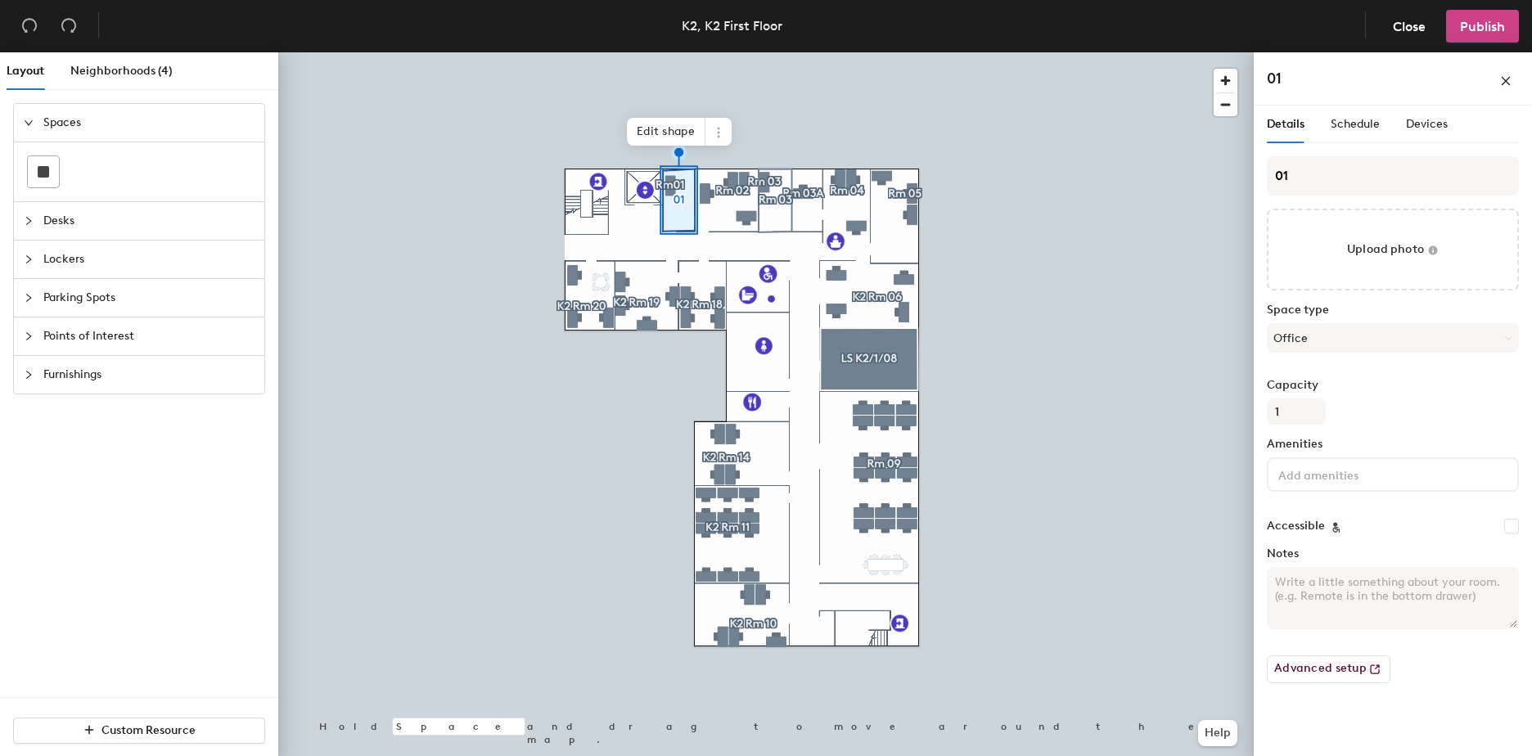
click at [1465, 20] on span "Publish" at bounding box center [1482, 27] width 45 height 16
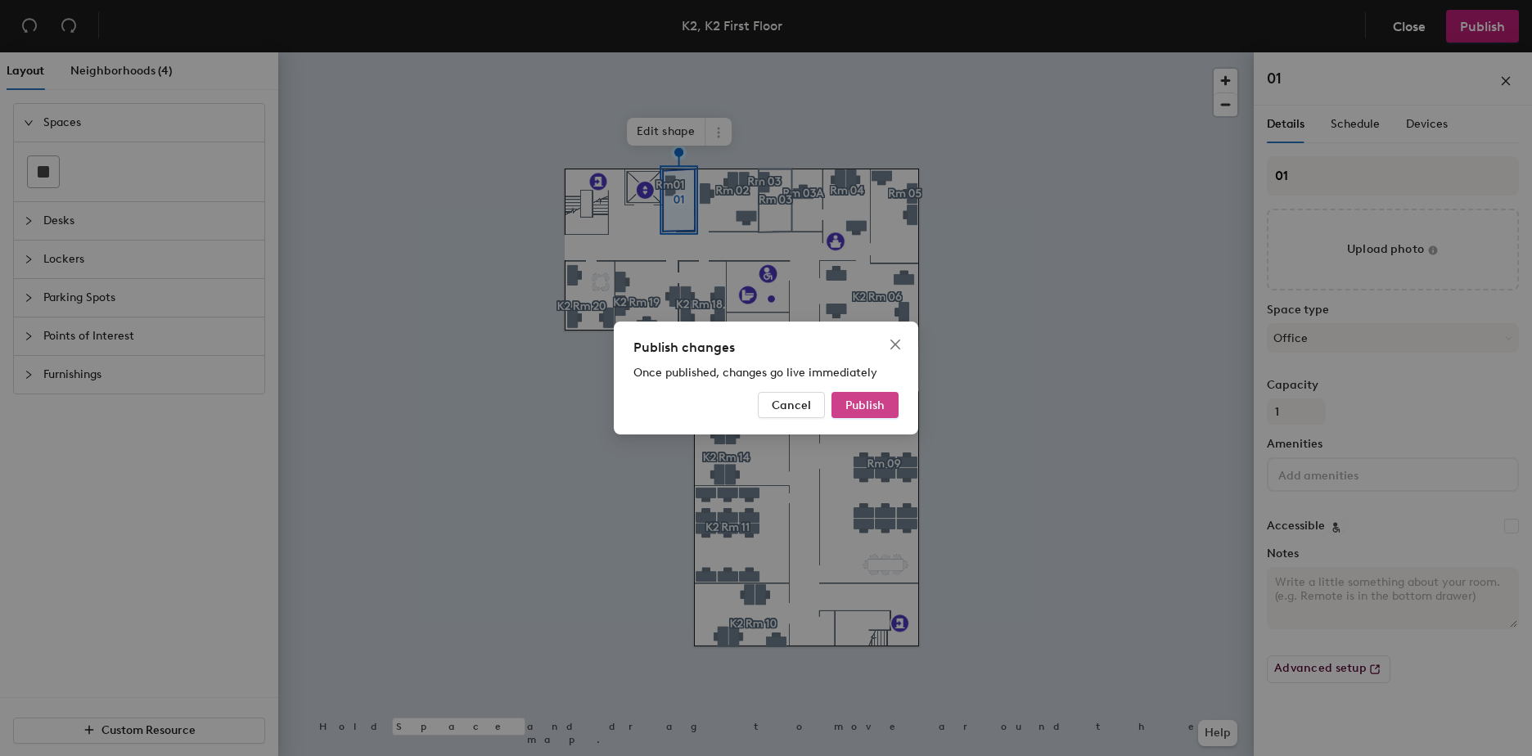
click at [862, 406] on span "Publish" at bounding box center [864, 405] width 39 height 14
